Goal: Task Accomplishment & Management: Use online tool/utility

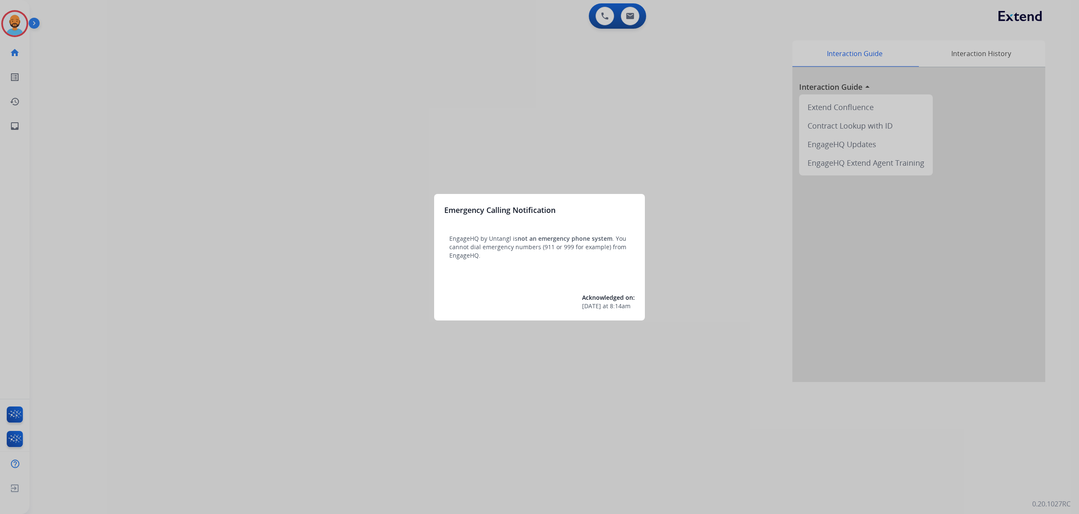
click at [16, 11] on div at bounding box center [539, 257] width 1079 height 514
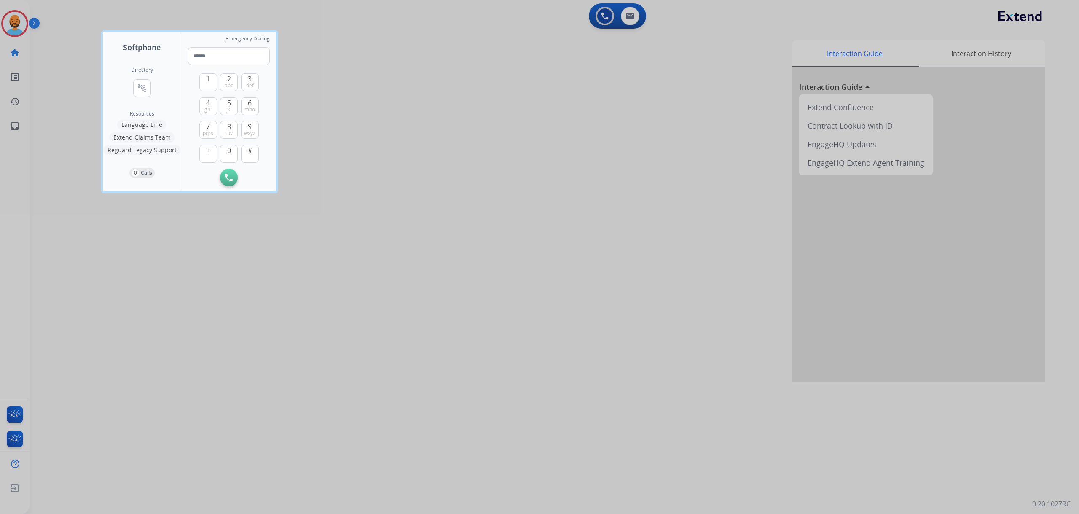
click at [17, 16] on div at bounding box center [539, 257] width 1079 height 514
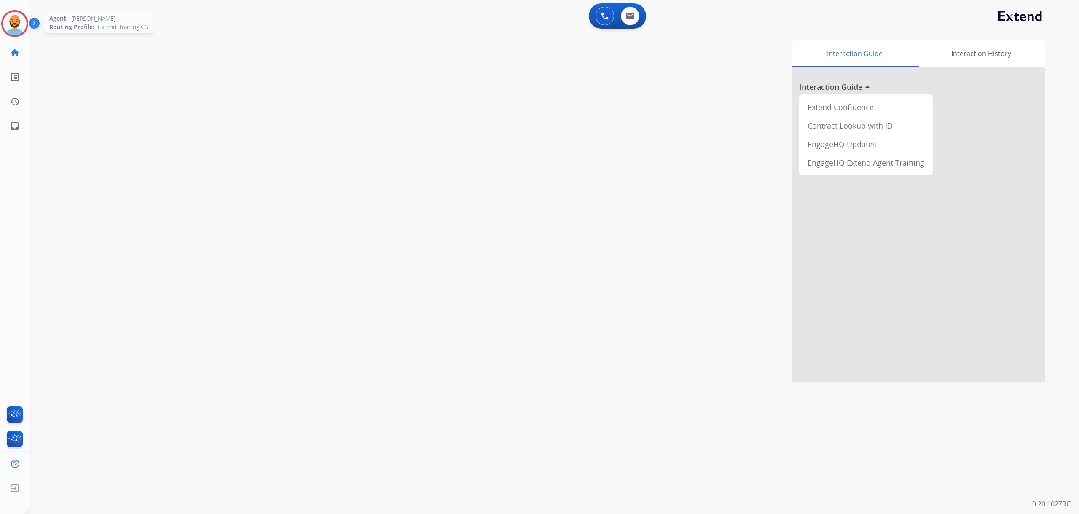
click at [18, 21] on img at bounding box center [15, 24] width 24 height 24
